Goal: Information Seeking & Learning: Learn about a topic

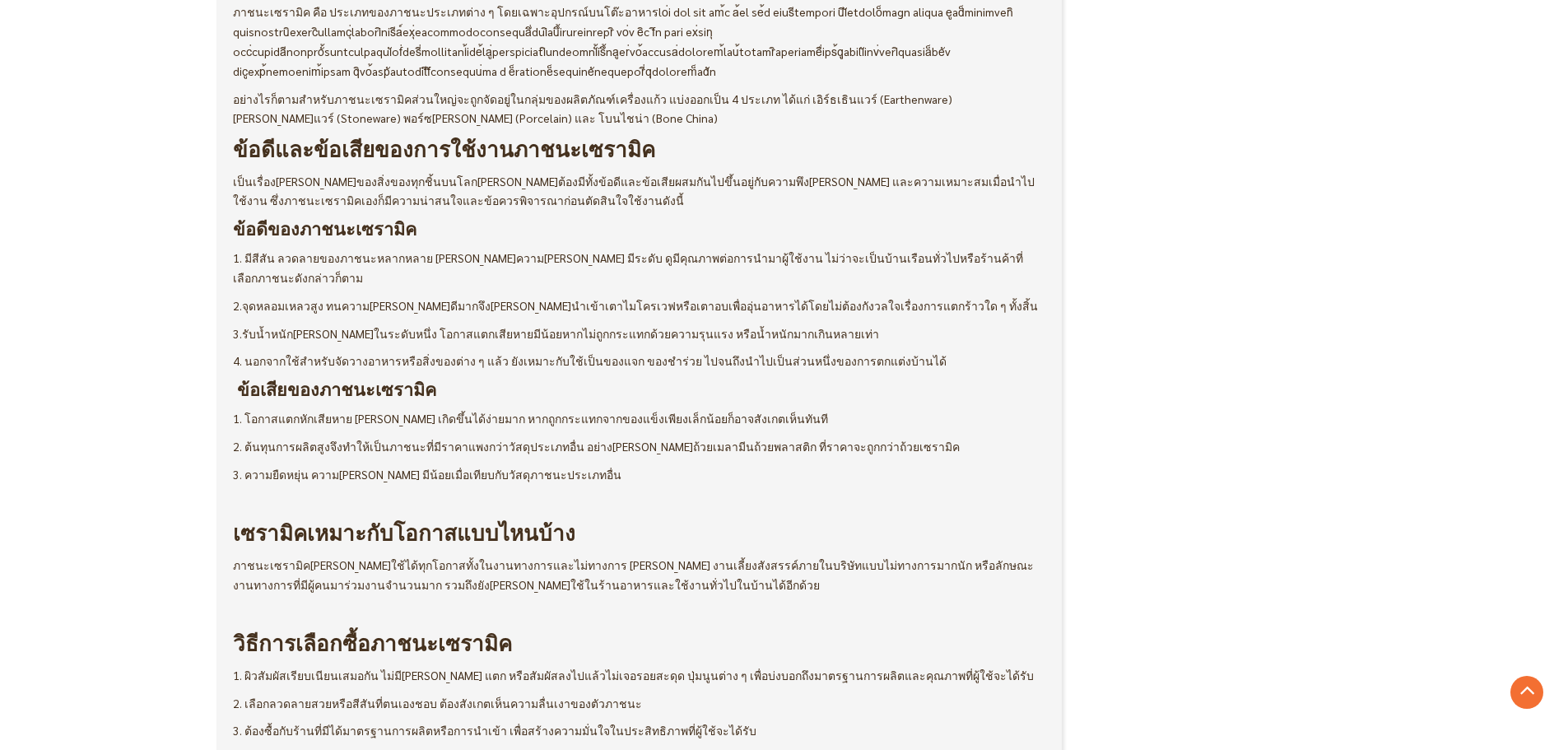
scroll to position [906, 0]
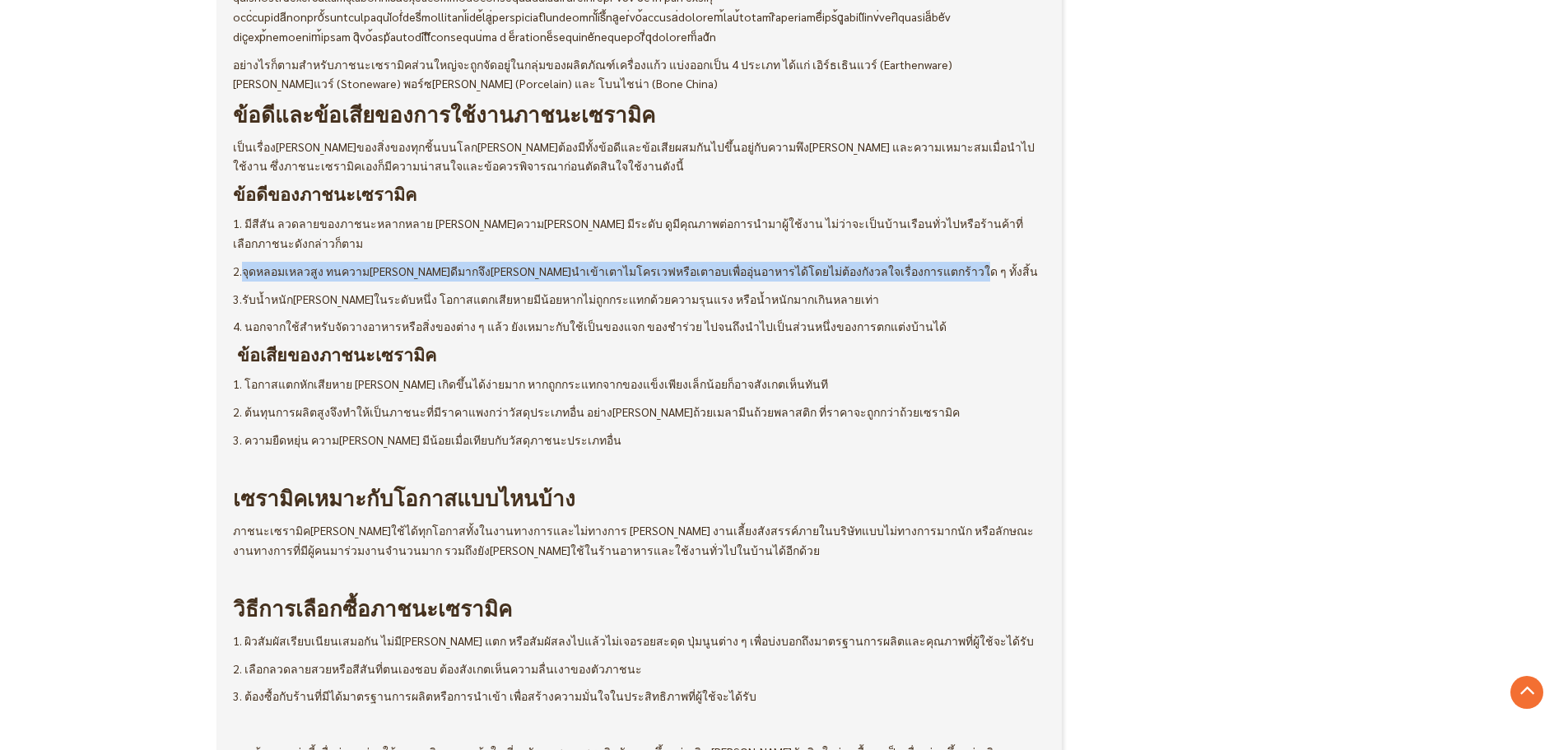
drag, startPoint x: 241, startPoint y: 252, endPoint x: 900, endPoint y: 258, distance: 659.0
click at [900, 262] on p "2.จุดหลอมเหลวสูง ทนความร้อนได้ดีมากจึงสามารถนำเข้าเตาไมโครเวฟหรือเตาอบเพื่ออุ่น…" at bounding box center [639, 271] width 813 height 20
copy span "จุดหลอมเหลวสูง ทนความร้อนได้ดีมากจึงสามารถนำเข้าเตาไมโครเวฟหรือเตาอบเพื่ออุ่นอา…"
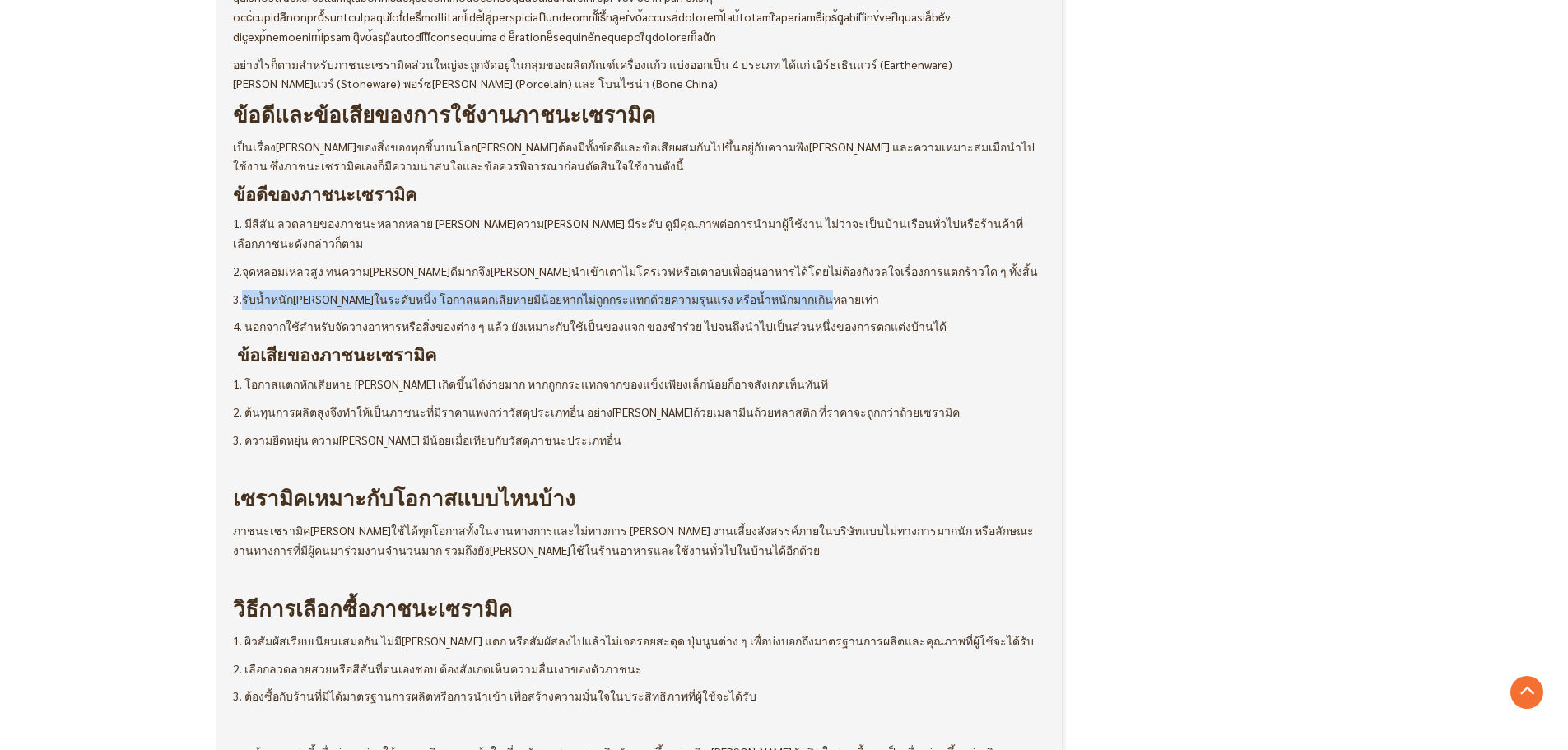
drag, startPoint x: 240, startPoint y: 277, endPoint x: 781, endPoint y: 279, distance: 541.0
click at [781, 289] on p "3.รับน้ำหนักได้ดีในระดับหนึ่ง โอกาสแตกเสียหายมีน้อยหากไม่ถูกกระแทกด้วยความรุนแร…" at bounding box center [639, 299] width 813 height 20
copy span "รับน้ำหนักได้ดีในระดับหนึ่ง โอกาสแตกเสียหายมีน้อยหากไม่ถูกกระแทกด้วยความรุนแรง …"
click at [362, 291] on span "3.รับน้ำหนักได้ดีในระดับหนึ่ง โอกาสแตกเสียหายมีน้อยหากไม่ถูกกระแทกด้วยความรุนแร…" at bounding box center [556, 298] width 646 height 14
drag, startPoint x: 242, startPoint y: 278, endPoint x: 366, endPoint y: 277, distance: 124.0
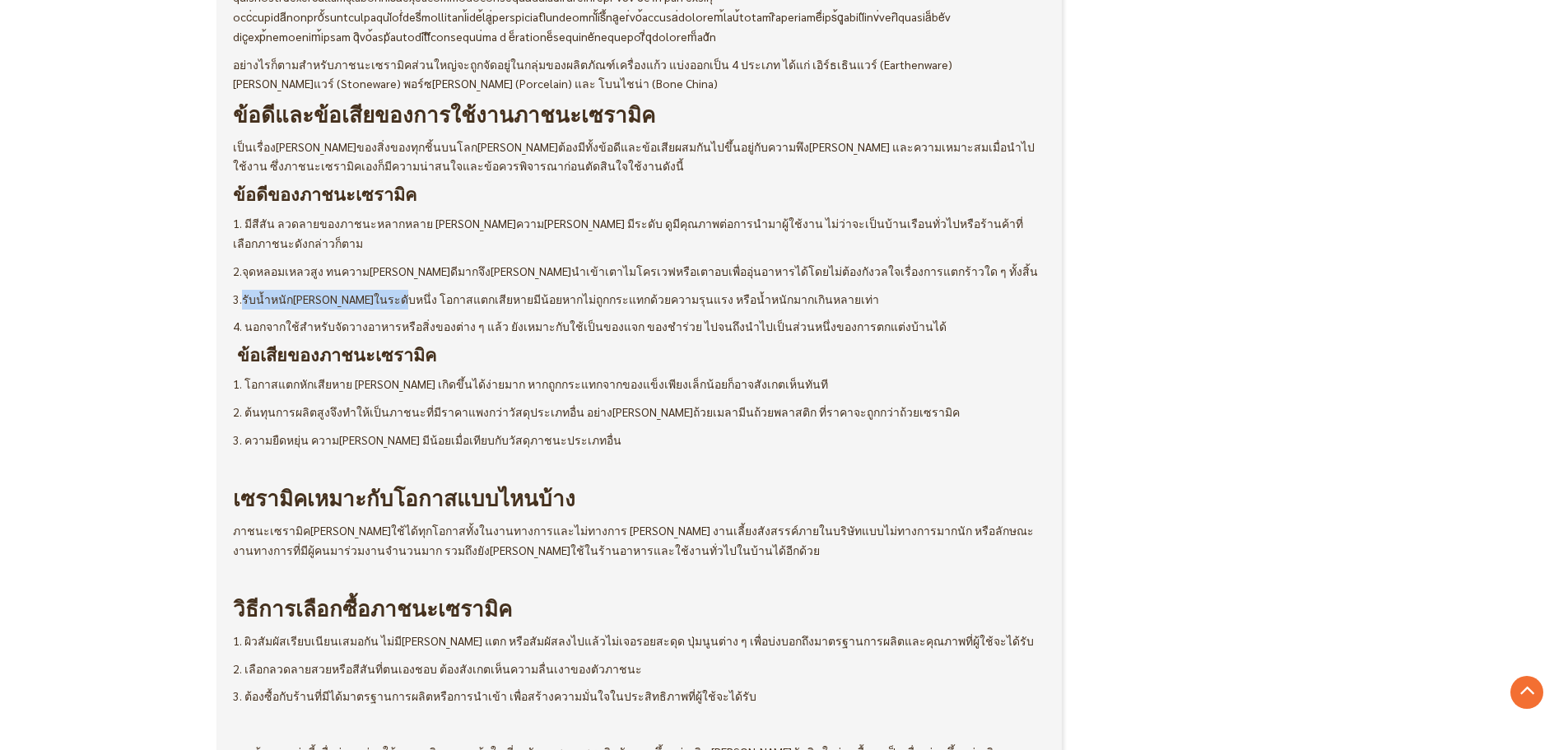
click at [366, 291] on span "3.รับน้ำหนักได้ดีในระดับหนึ่ง โอกาสแตกเสียหายมีน้อยหากไม่ถูกกระแทกด้วยความรุนแร…" at bounding box center [556, 298] width 646 height 14
drag, startPoint x: 364, startPoint y: 278, endPoint x: 241, endPoint y: 283, distance: 123.1
click at [241, 291] on span "3.รับน้ำหนักได้ดีในระดับหนึ่ง โอกาสแตกเสียหายมีน้อยหากไม่ถูกกระแทกด้วยความรุนแร…" at bounding box center [556, 298] width 646 height 14
copy span "รับน้ำหนักได้ดีในระดับหนึ่ง"
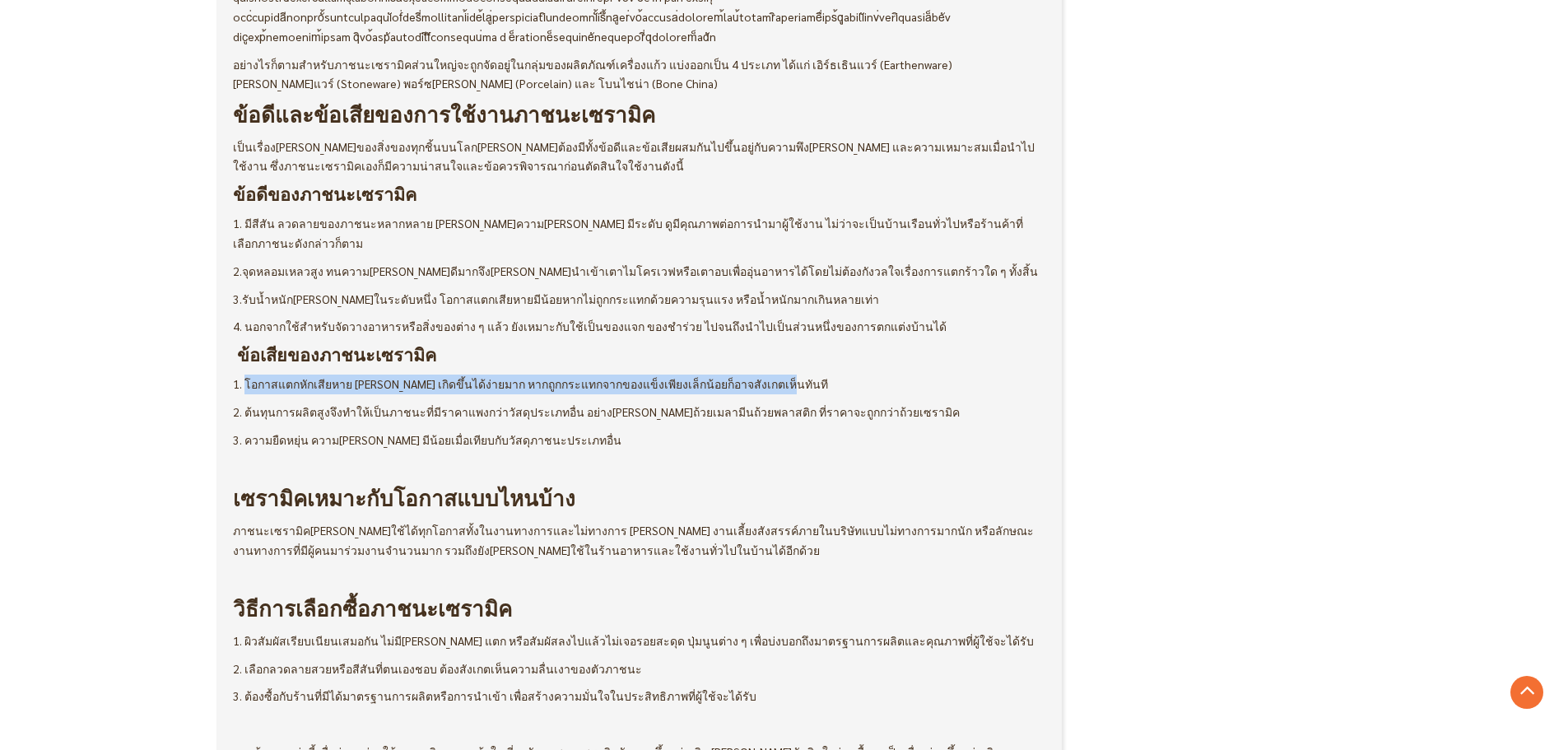
drag, startPoint x: 245, startPoint y: 362, endPoint x: 761, endPoint y: 362, distance: 516.0
click at [761, 374] on p "1. โอกาสแตกหักเสียหาย รอยบิ่น เกิดขึ้นได้ง่ายมาก หากถูกกระแทกจากของแข็งเพียงเล็…" at bounding box center [639, 384] width 813 height 20
copy span "โอกาสแตกหักเสียหาย รอยบิ่น เกิดขึ้นได้ง่ายมาก หากถูกกระแทกจากของแข็งเพียงเล็กน้…"
drag, startPoint x: 243, startPoint y: 392, endPoint x: 859, endPoint y: 392, distance: 616.0
click at [859, 403] on p "2. ต้นทุนการผลิตสูงจึงทำให้เป็นภาชนะที่มีราคาแพงกว่าวัสดุประเภทอื่น อย่างเช่น ถ…" at bounding box center [639, 412] width 813 height 20
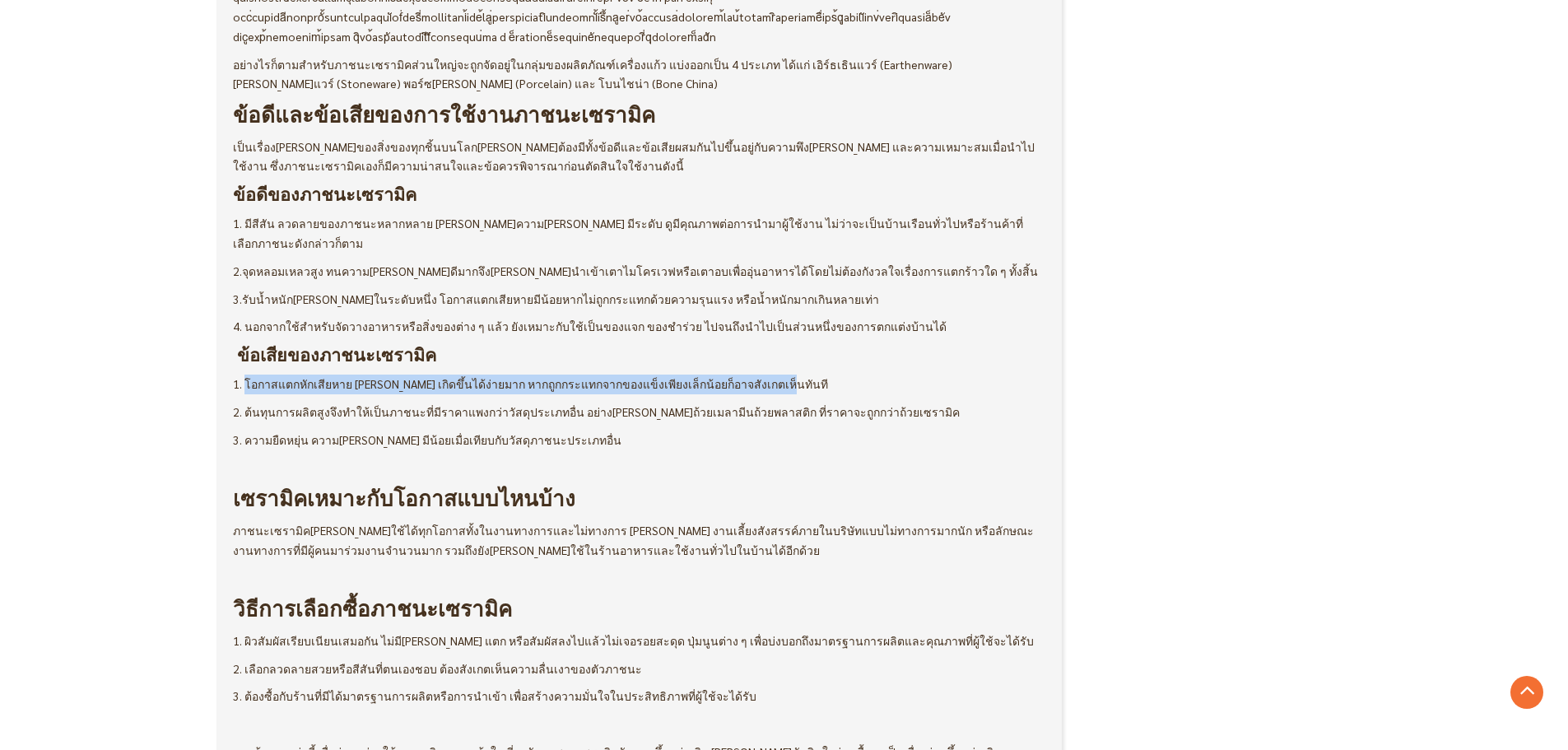
copy p "ต้นทุนการผลิตสูงจึงทำให้เป็นภาชนะที่มีราคาแพงกว่าวัสดุประเภทอื่น อย่างเช่น ถ้วย…"
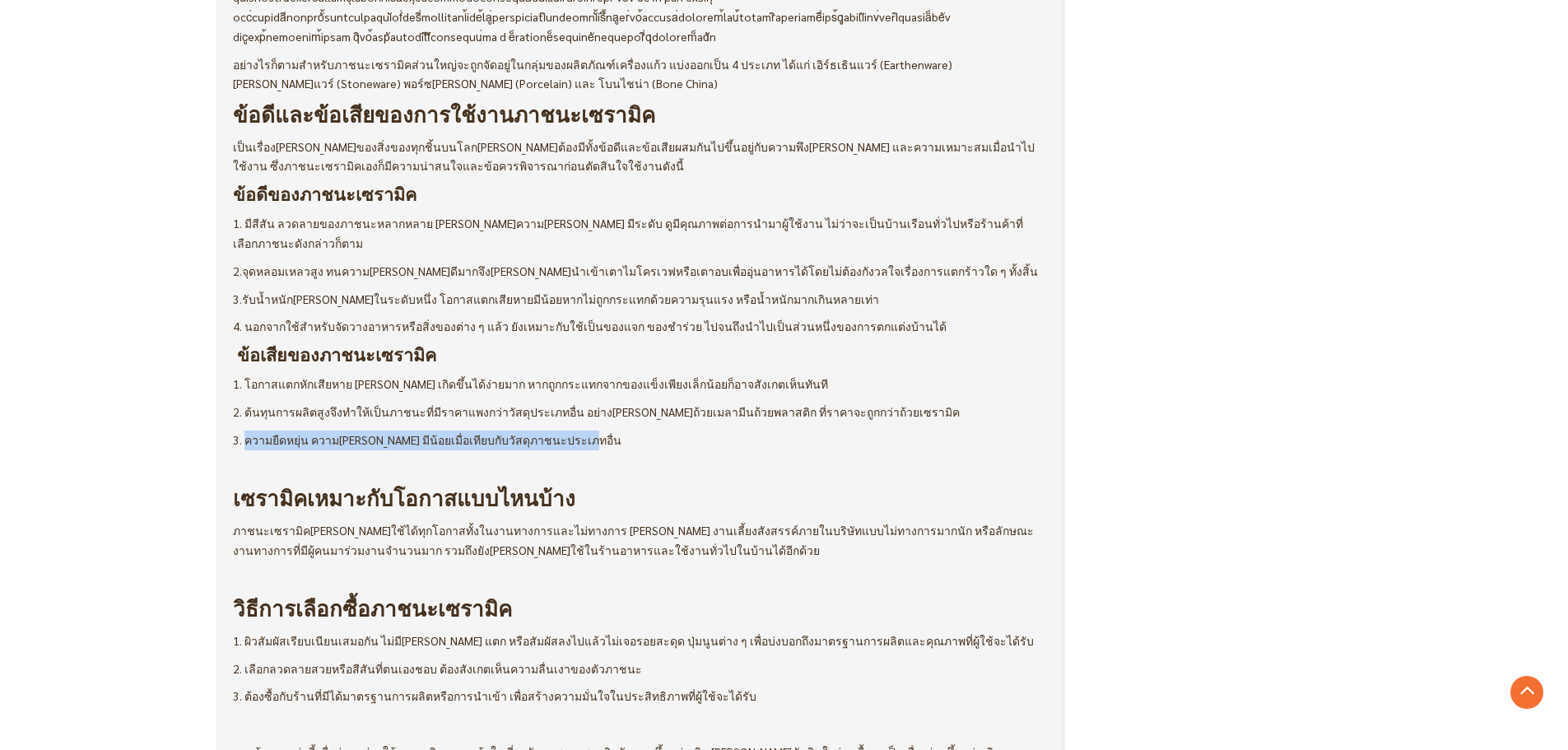
drag, startPoint x: 245, startPoint y: 420, endPoint x: 560, endPoint y: 412, distance: 315.1
click at [560, 432] on span "3. ความยืดหยุ่น ความอ่อนนุ่ม มีน้อยเมื่อเทียบกับวัสดุภาชนะประเภทอื่น" at bounding box center [427, 438] width 388 height 14
copy span "ความยืดหยุ่น ความอ่อนนุ่ม มีน้อยเมื่อเทียบกับวัสดุภาชนะประเภทอื่น"
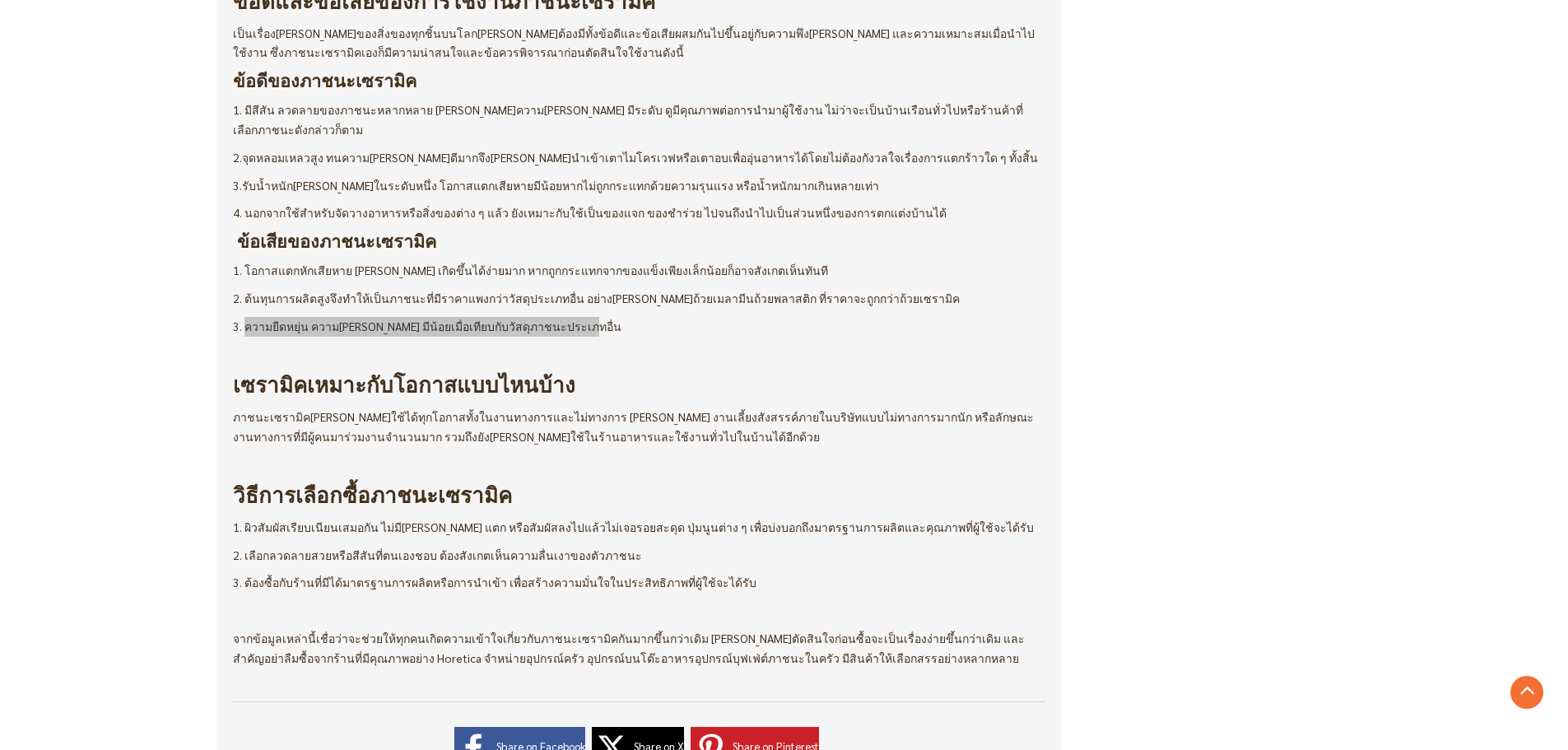
scroll to position [1235, 0]
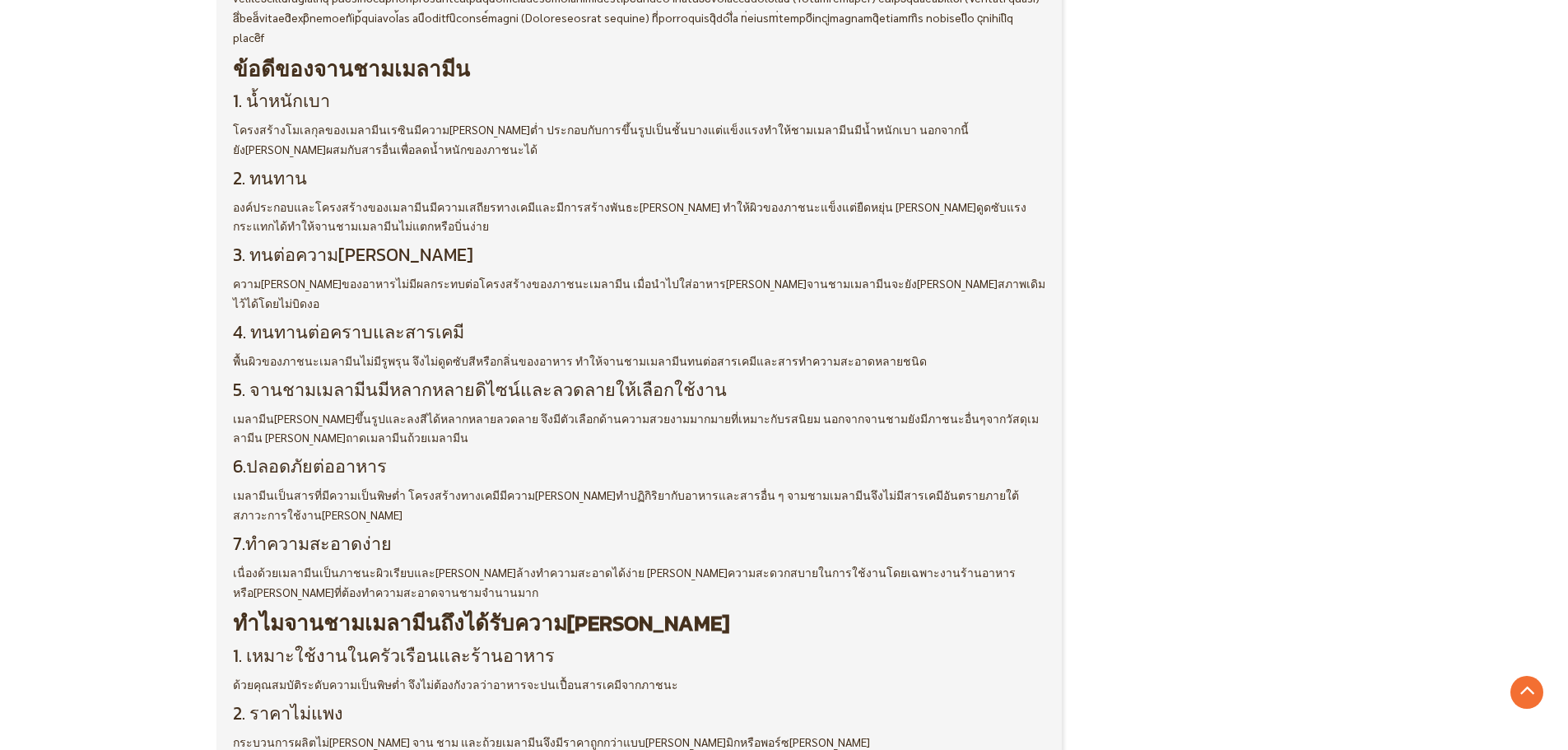
scroll to position [906, 0]
drag, startPoint x: 661, startPoint y: 206, endPoint x: 340, endPoint y: 230, distance: 321.9
click at [340, 230] on p "องค์ประกอบและโครงสร้างของเมลามีนมีความเสถียรทางเคมีและมีการสร้างพันธะ[PERSON_NA…" at bounding box center [639, 216] width 813 height 39
copy span "ทำให้ผิวของภาชนะแข็งแต่ยืดหยุ่น [PERSON_NAME]ดูดซับแรงกระแทกได้ทำให้จานชามเมลาม…"
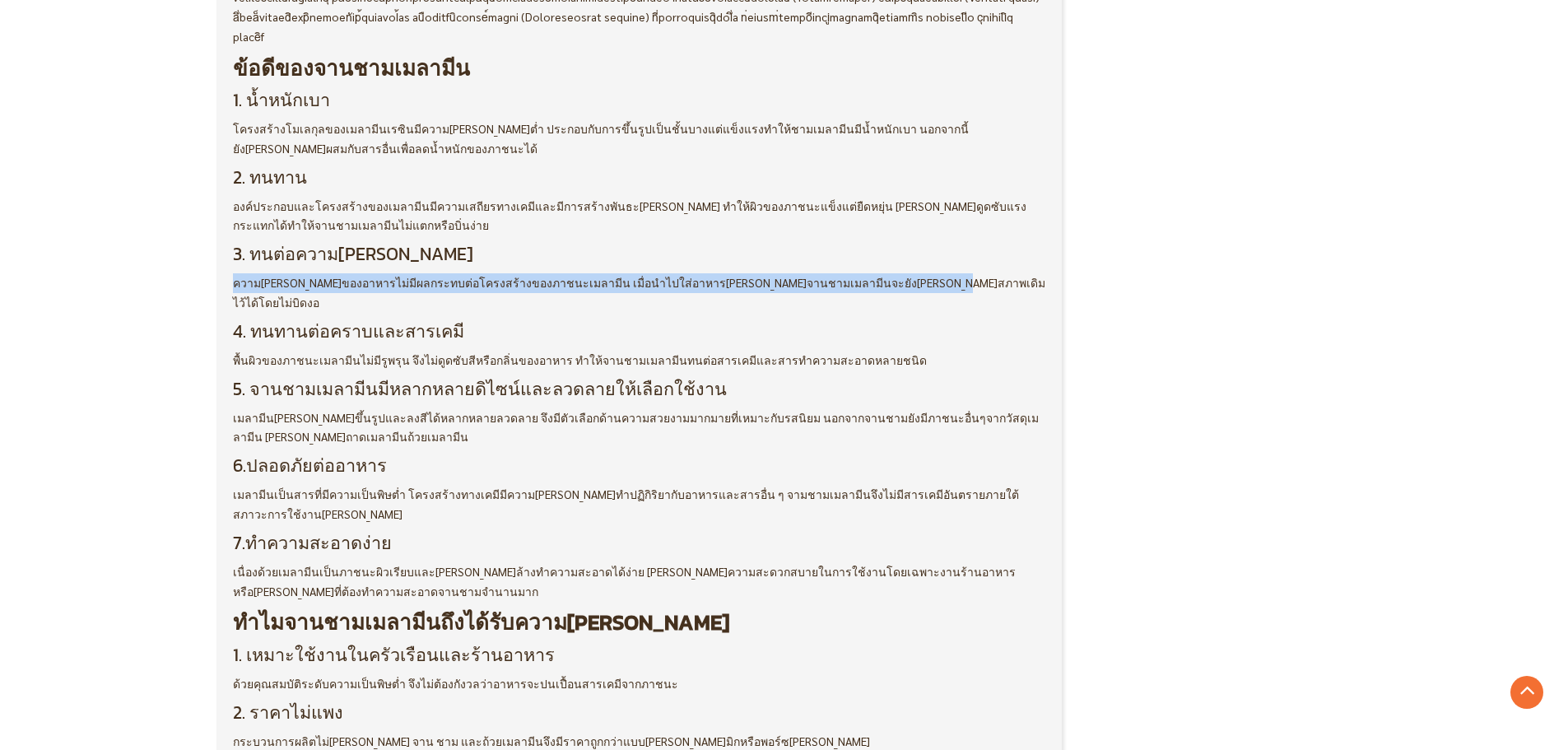
drag, startPoint x: 231, startPoint y: 282, endPoint x: 893, endPoint y: 285, distance: 662.0
click at [893, 285] on div "ความรู้ บทความ Horetica Admin - [DATE]" at bounding box center [639, 486] width 846 height 2281
copy span "ความ[PERSON_NAME]ของอาหารไม่มีผลกระทบต่อโครงสร้างของภาชนะเมลามีน เมื่อนำไปใส่อา…"
click at [414, 284] on span "ความ[PERSON_NAME]ของอาหารไม่มีผลกระทบต่อโครงสร้างของภาชนะเมลามีน เมื่อนำไปใส่อา…" at bounding box center [638, 292] width 812 height 35
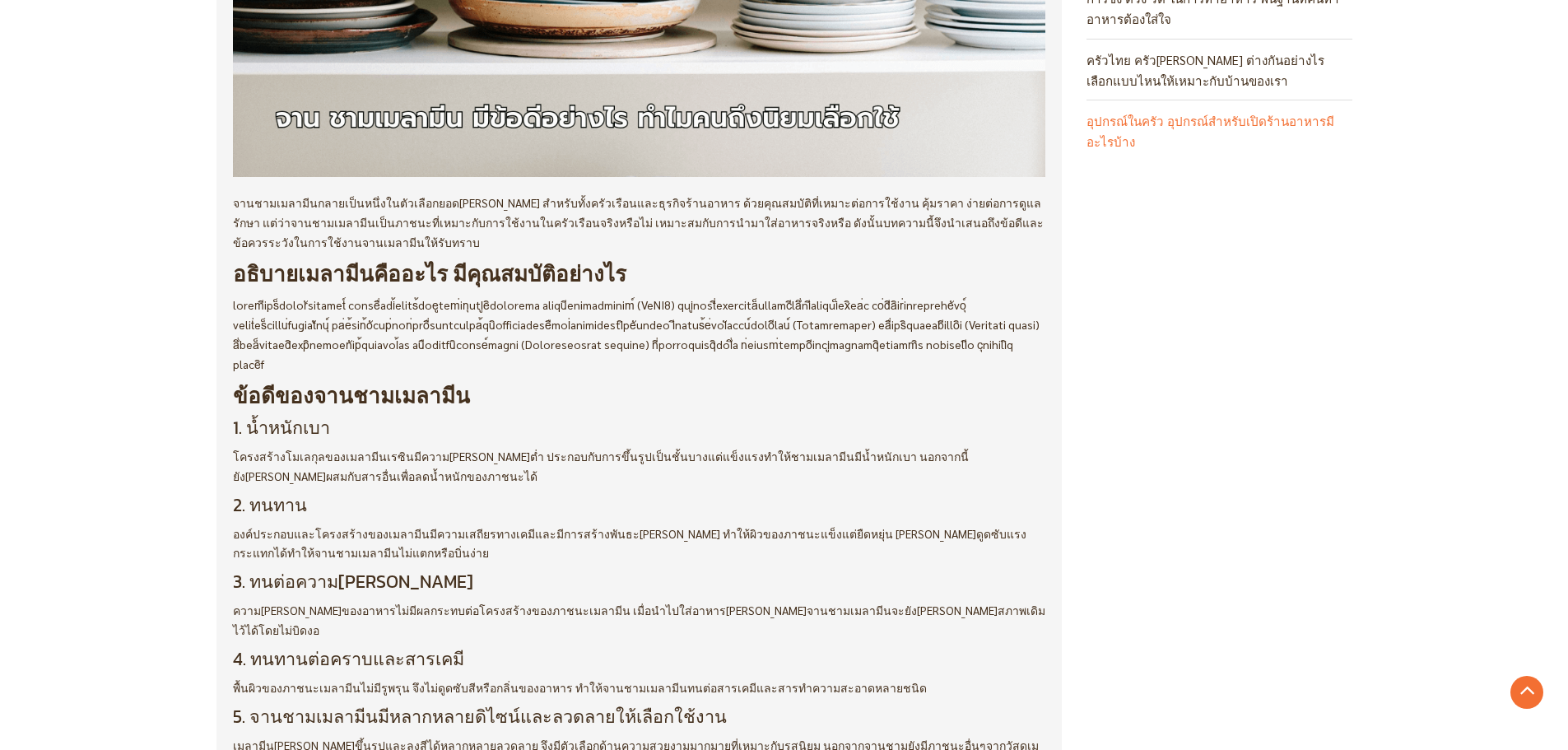
scroll to position [576, 0]
